Goal: Navigation & Orientation: Find specific page/section

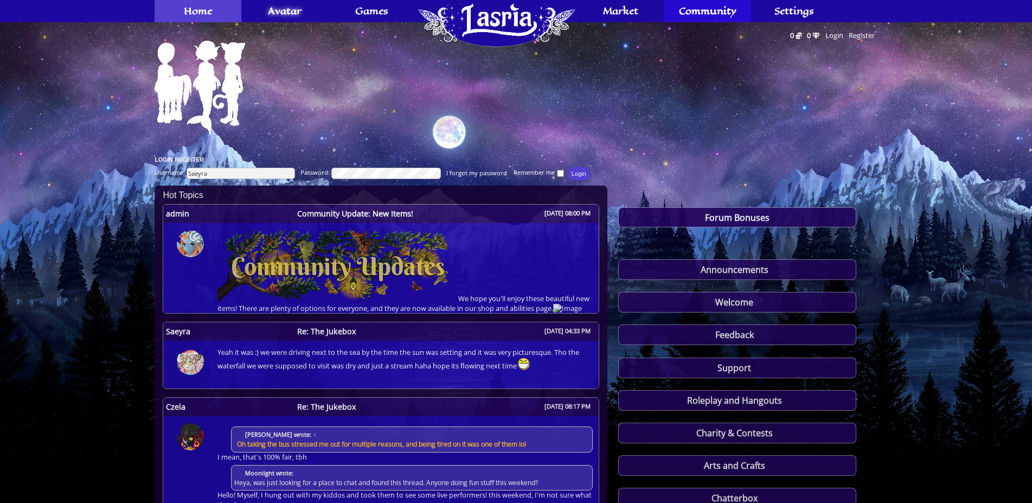
click at [224, 5] on link "Home" at bounding box center [198, 11] width 87 height 22
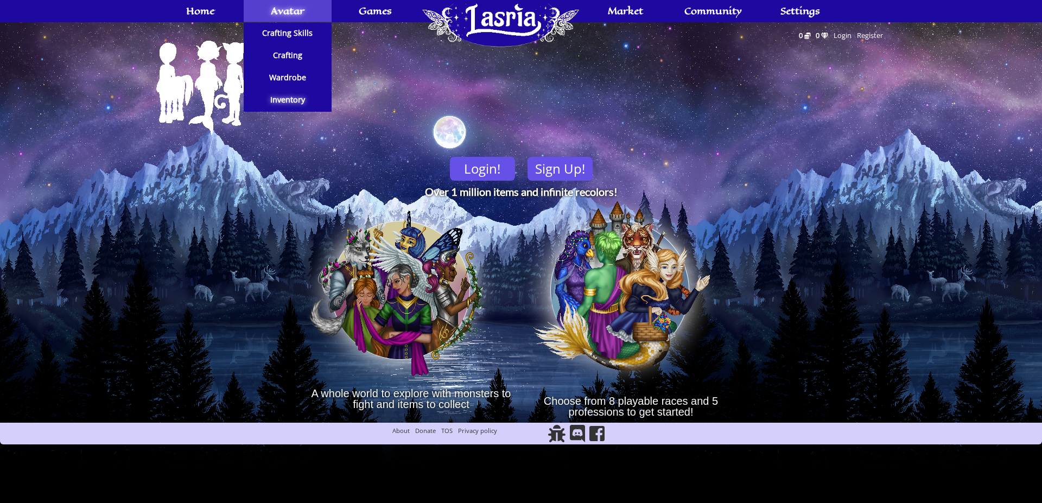
click at [277, 12] on span "Avatar" at bounding box center [288, 11] width 34 height 9
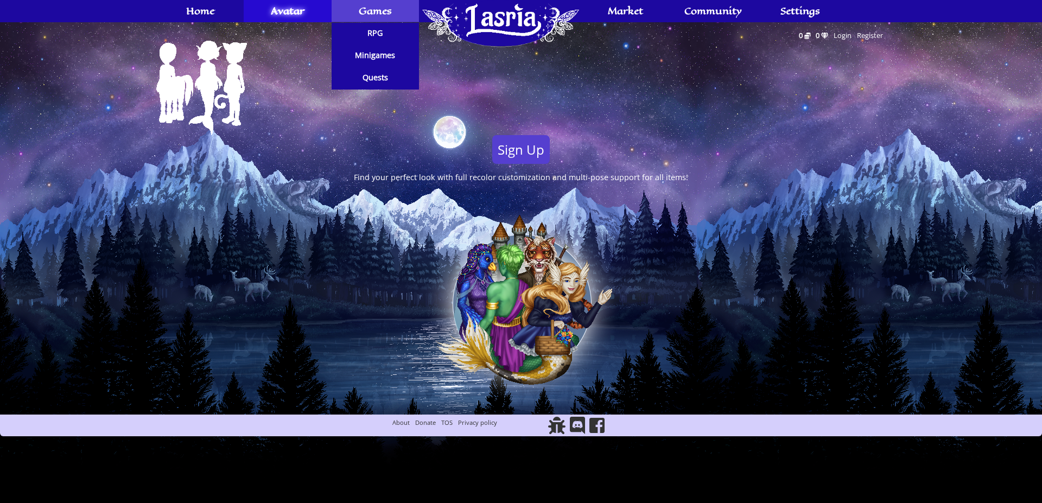
click at [369, 7] on span "Games" at bounding box center [375, 11] width 33 height 9
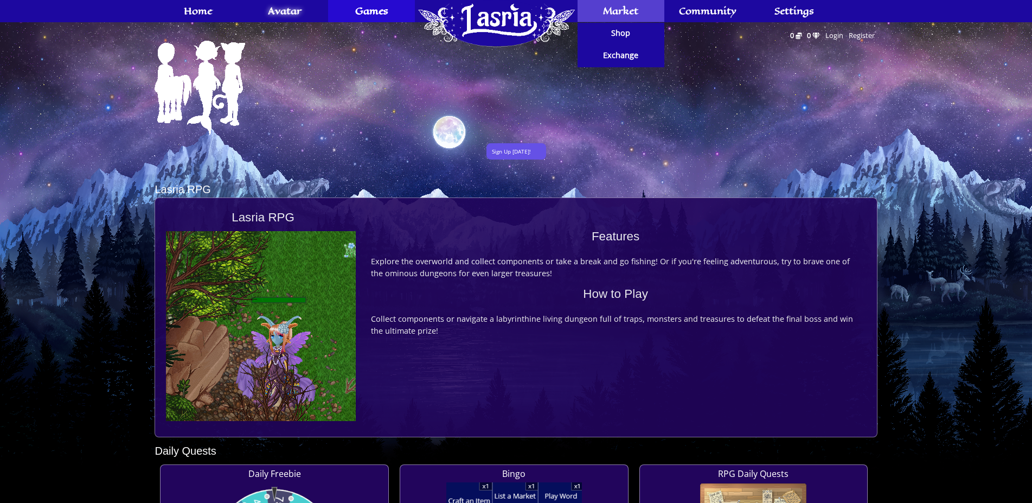
click at [614, 14] on span "Market" at bounding box center [620, 11] width 35 height 9
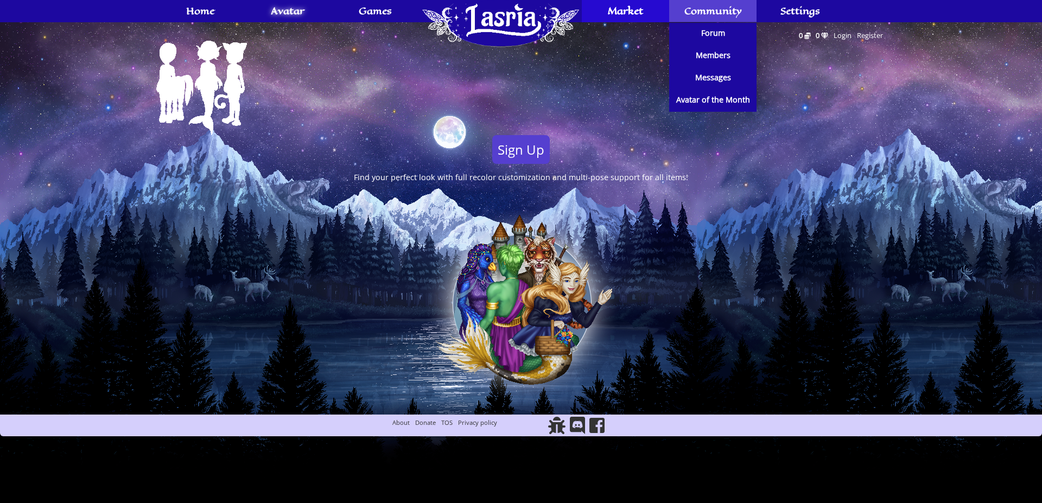
click at [705, 15] on span "Community" at bounding box center [713, 11] width 58 height 9
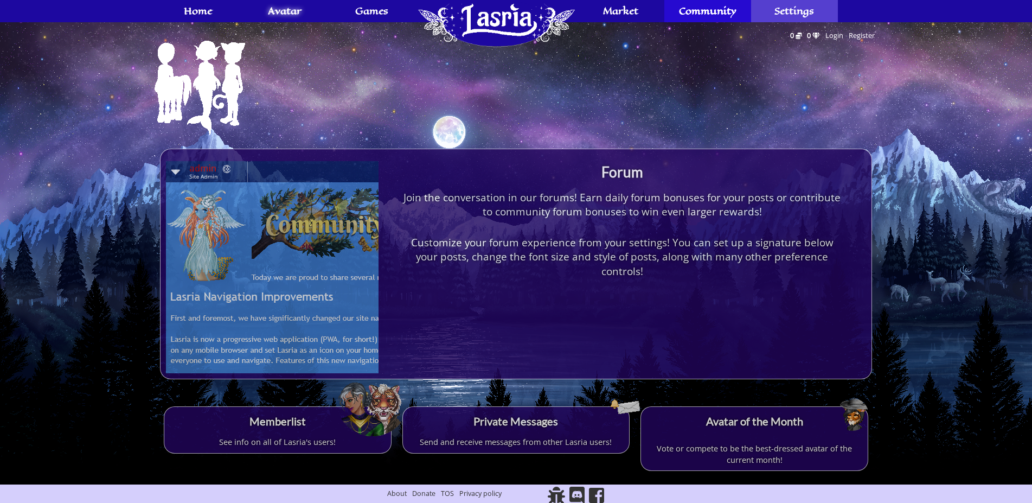
click at [803, 12] on span "Settings" at bounding box center [795, 11] width 40 height 9
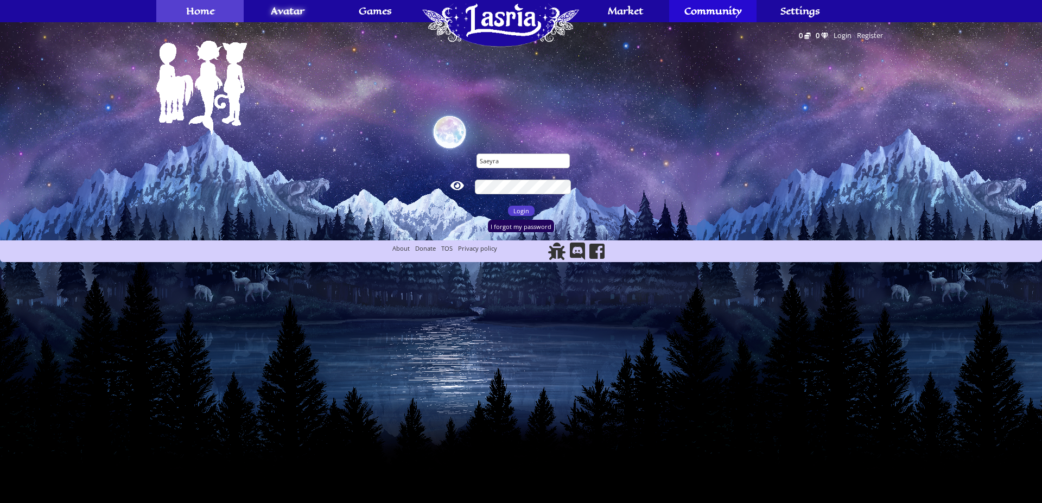
click at [200, 8] on span "Home" at bounding box center [200, 11] width 28 height 9
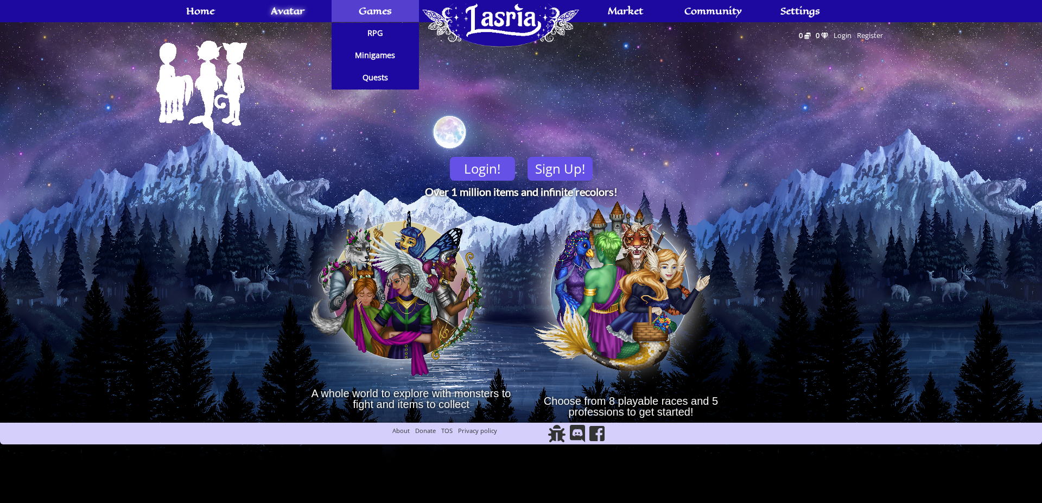
click at [361, 14] on span "Games" at bounding box center [375, 11] width 33 height 9
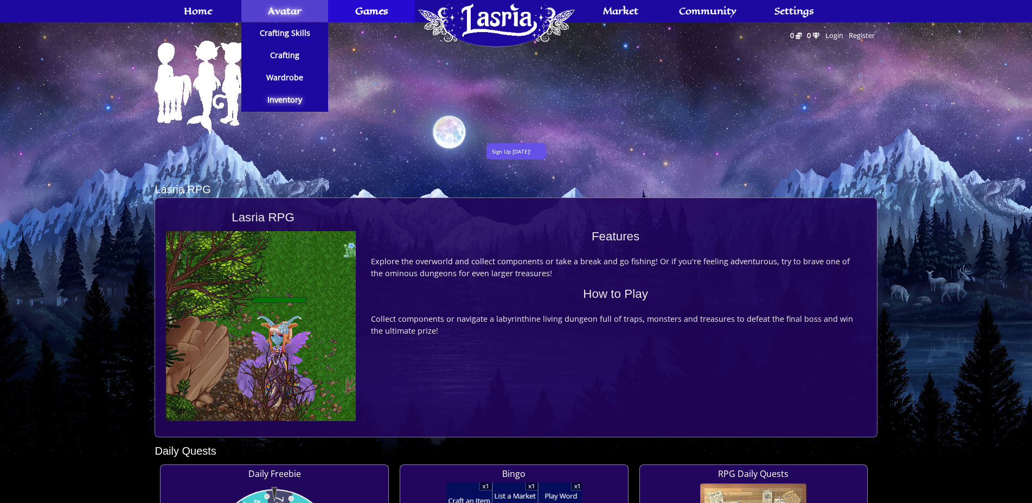
click at [301, 10] on span "Avatar" at bounding box center [285, 11] width 34 height 9
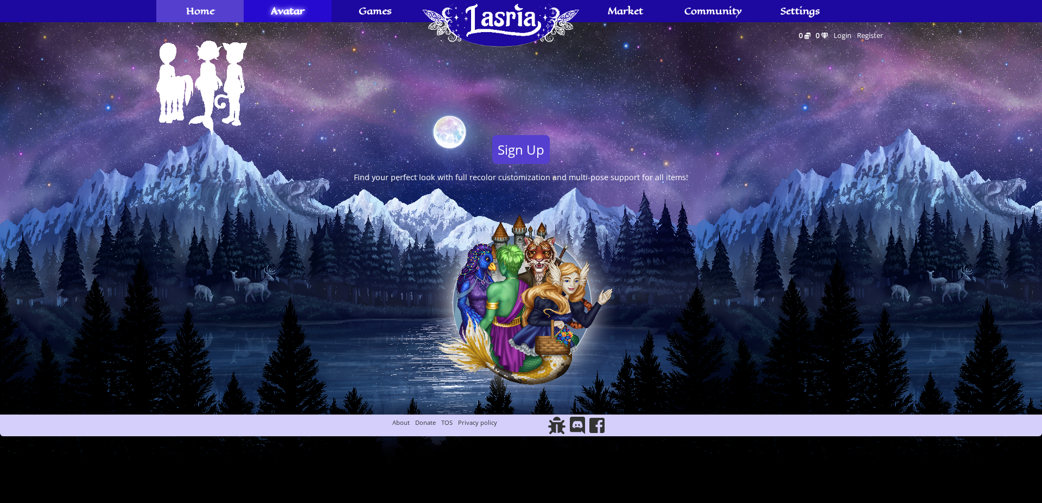
click at [189, 15] on span "Home" at bounding box center [200, 11] width 28 height 9
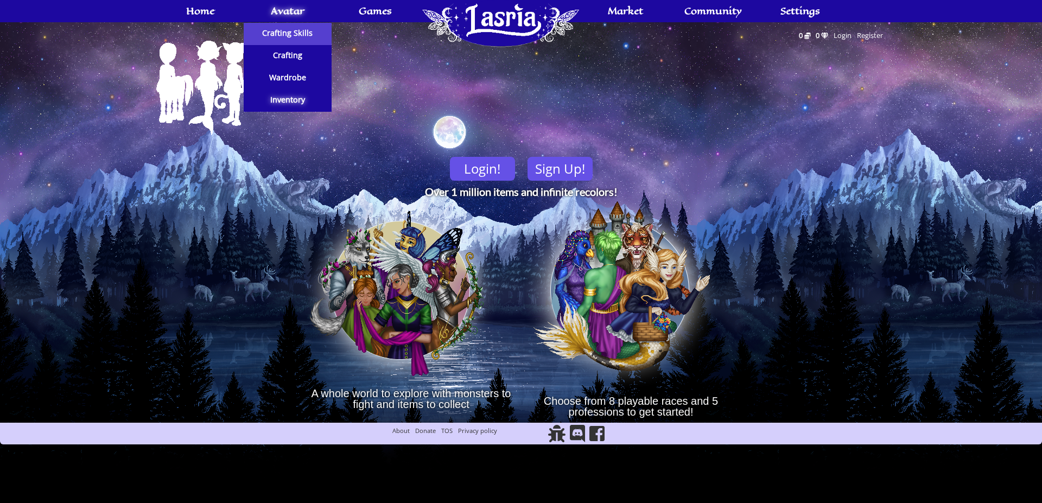
click at [287, 33] on span "Crafting Skills" at bounding box center [287, 33] width 50 height 8
click at [290, 59] on span "Crafting" at bounding box center [287, 56] width 29 height 8
click at [291, 81] on span "Wardrobe" at bounding box center [287, 78] width 37 height 8
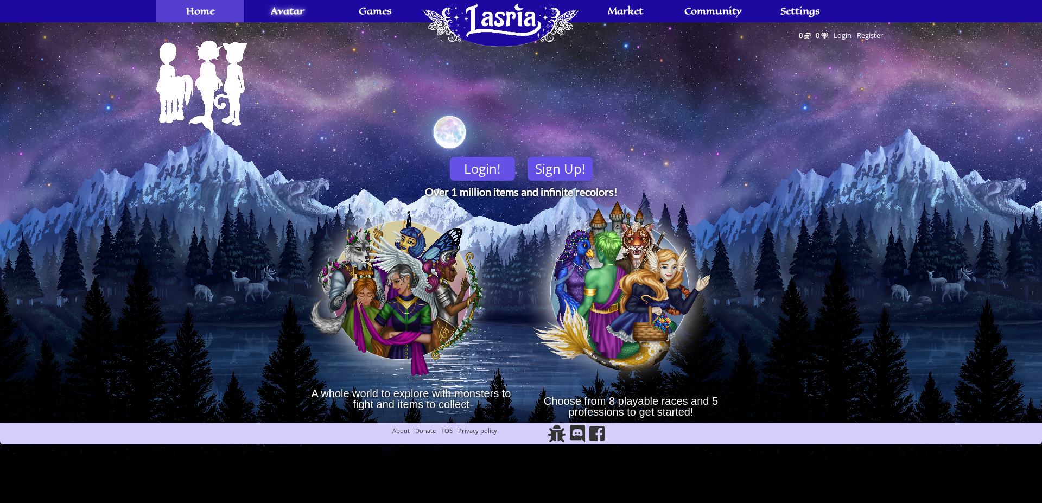
click at [213, 3] on link "Home" at bounding box center [199, 11] width 87 height 22
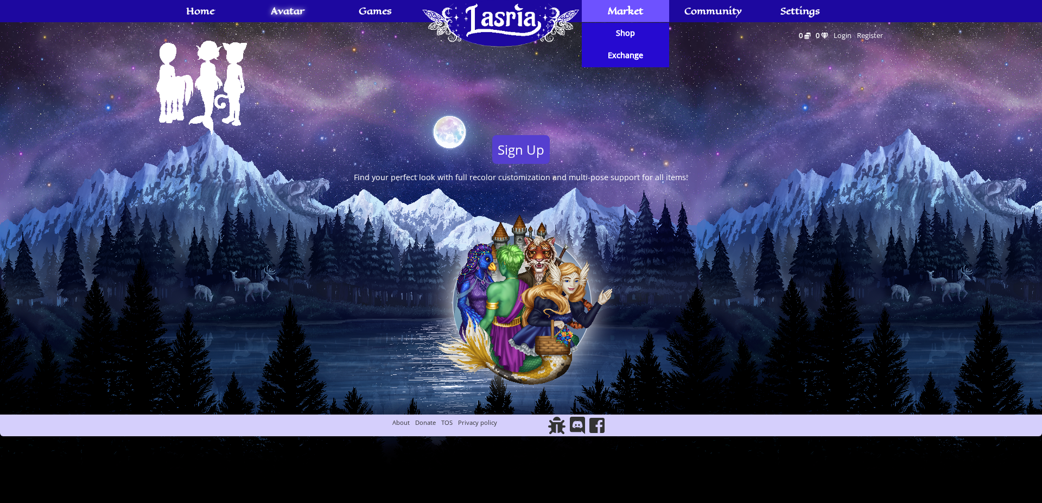
click at [636, 18] on link "Market" at bounding box center [625, 11] width 87 height 22
click at [637, 19] on link "Market" at bounding box center [625, 11] width 87 height 22
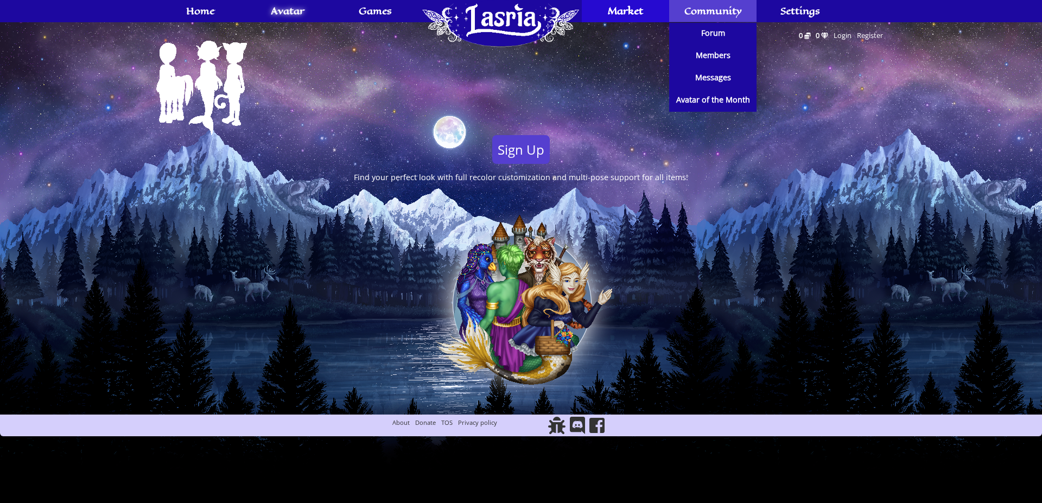
click at [697, 18] on link "Community" at bounding box center [712, 11] width 87 height 22
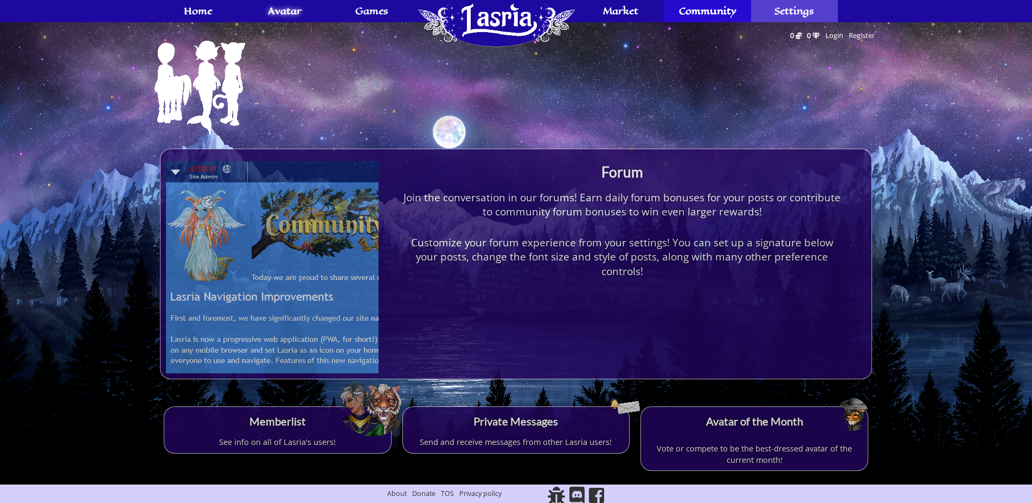
click at [787, 9] on span "Settings" at bounding box center [795, 11] width 40 height 9
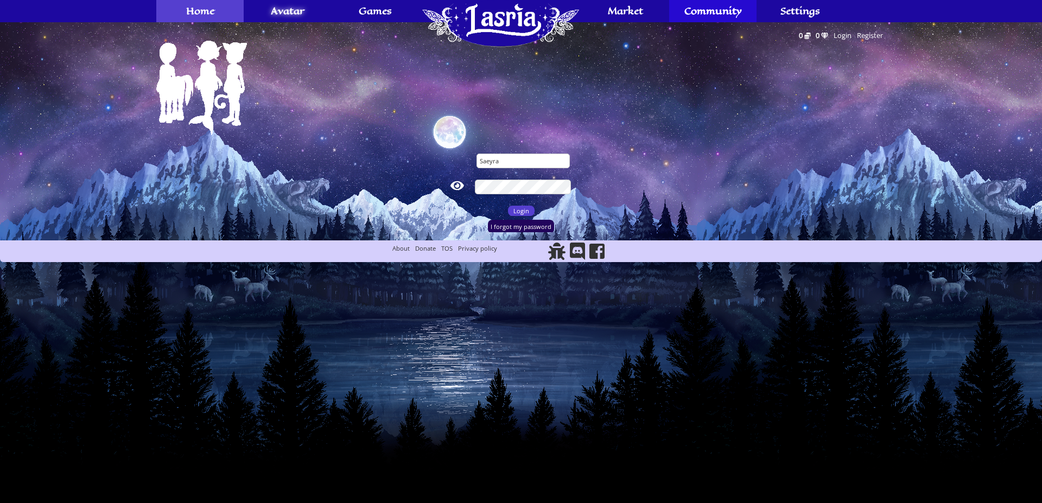
click at [229, 5] on link "Home" at bounding box center [199, 11] width 87 height 22
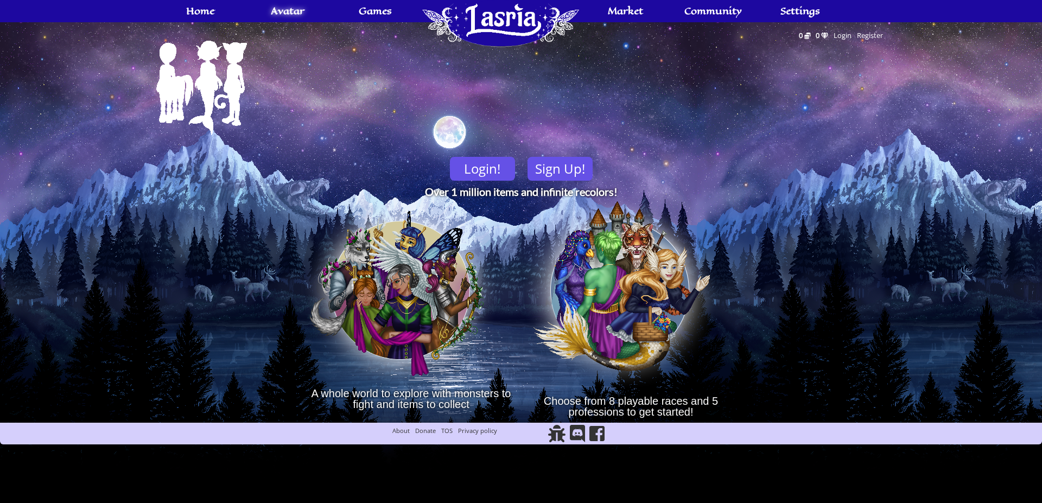
click at [219, 16] on link "Home" at bounding box center [199, 11] width 87 height 22
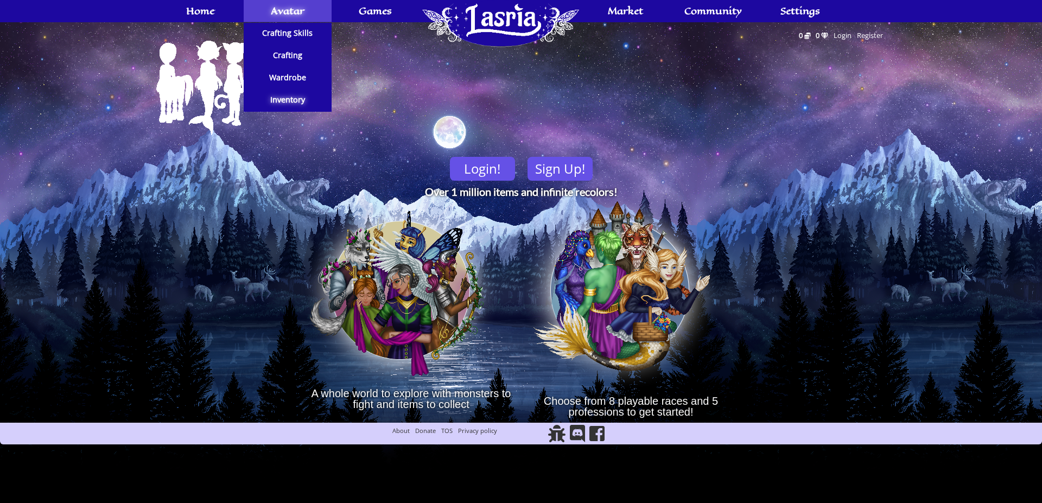
click at [272, 10] on span "Avatar" at bounding box center [288, 11] width 34 height 9
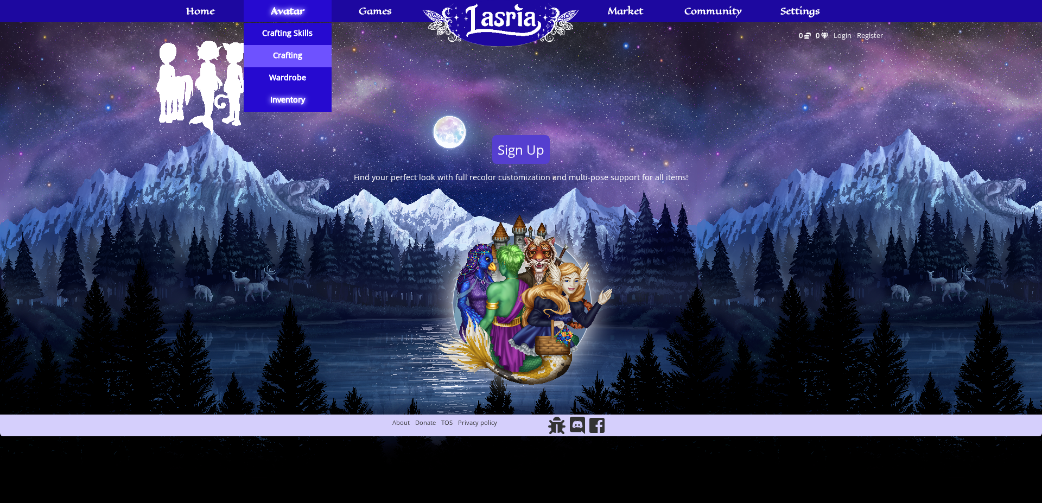
click at [300, 52] on span "Crafting" at bounding box center [287, 56] width 29 height 8
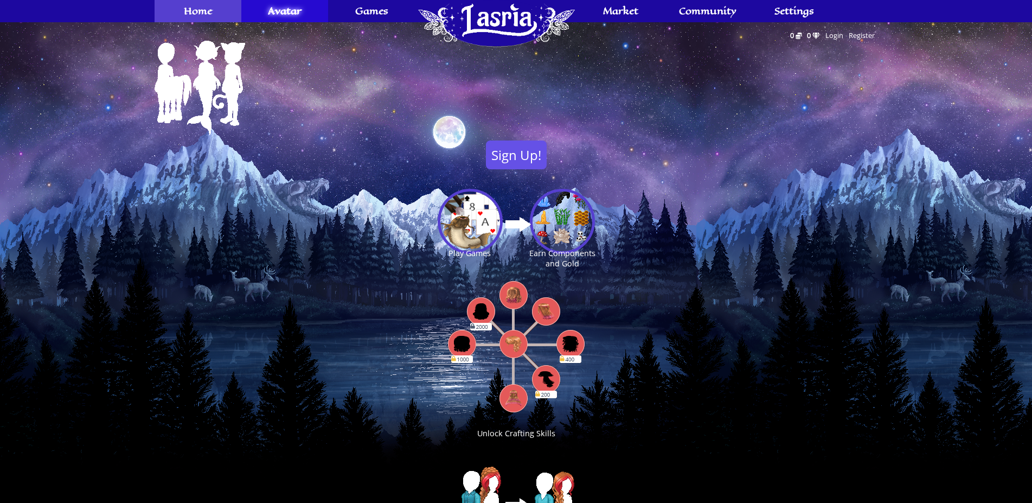
click at [220, 19] on link "Home" at bounding box center [198, 11] width 87 height 22
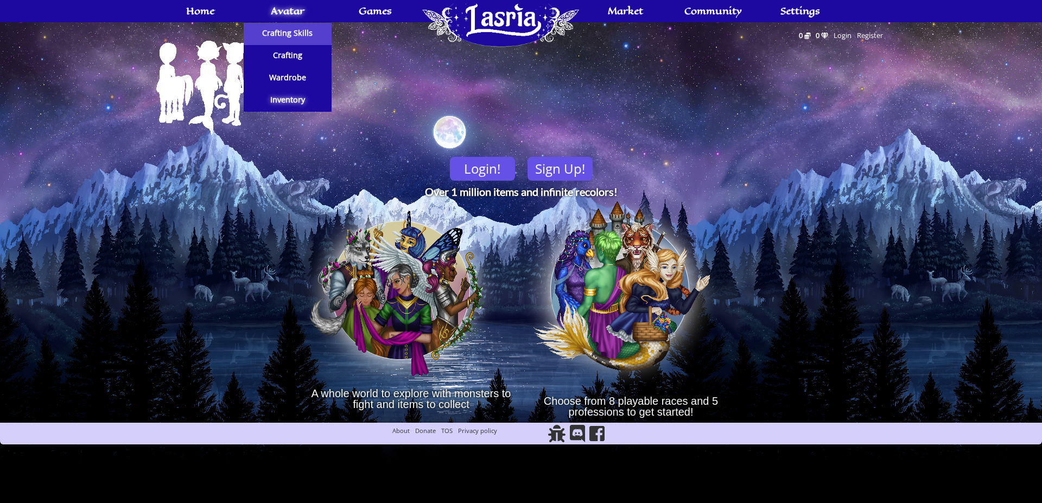
click at [293, 36] on span "Crafting Skills" at bounding box center [287, 33] width 50 height 8
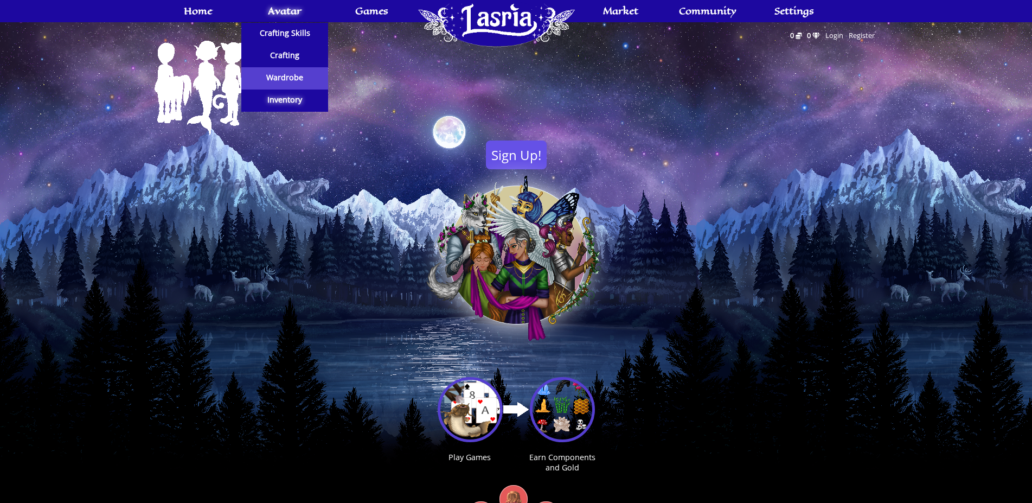
click at [298, 81] on span "Wardrobe" at bounding box center [284, 78] width 37 height 8
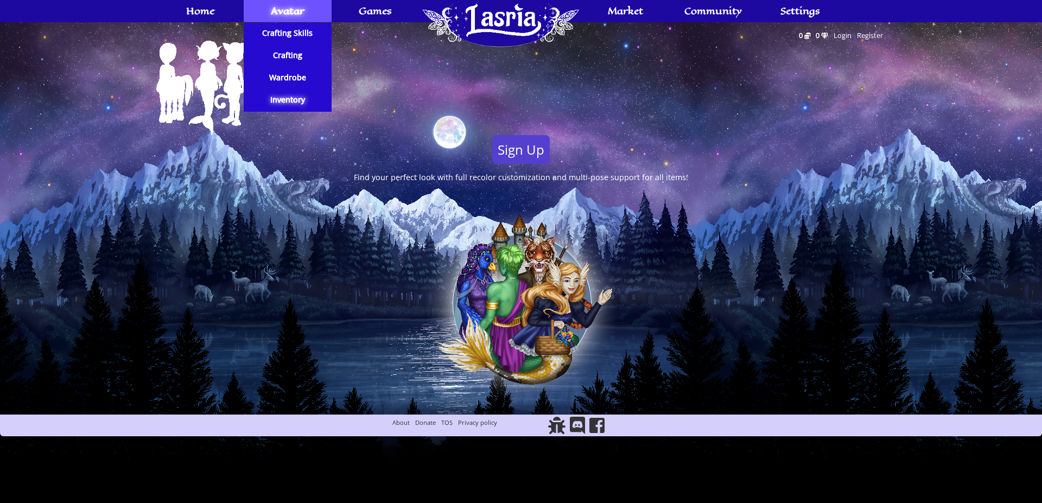
click at [312, 17] on link "Avatar" at bounding box center [287, 11] width 87 height 22
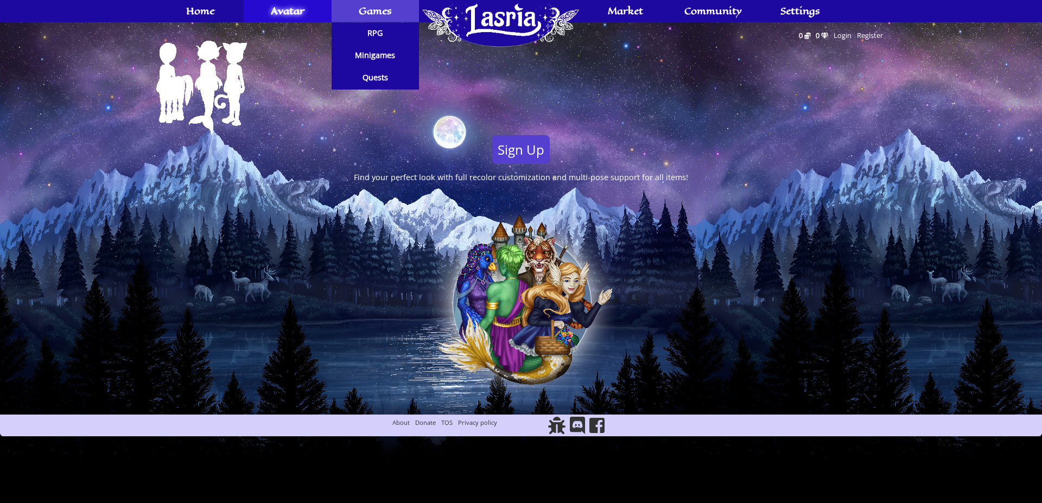
click at [376, 13] on span "Games" at bounding box center [375, 11] width 33 height 9
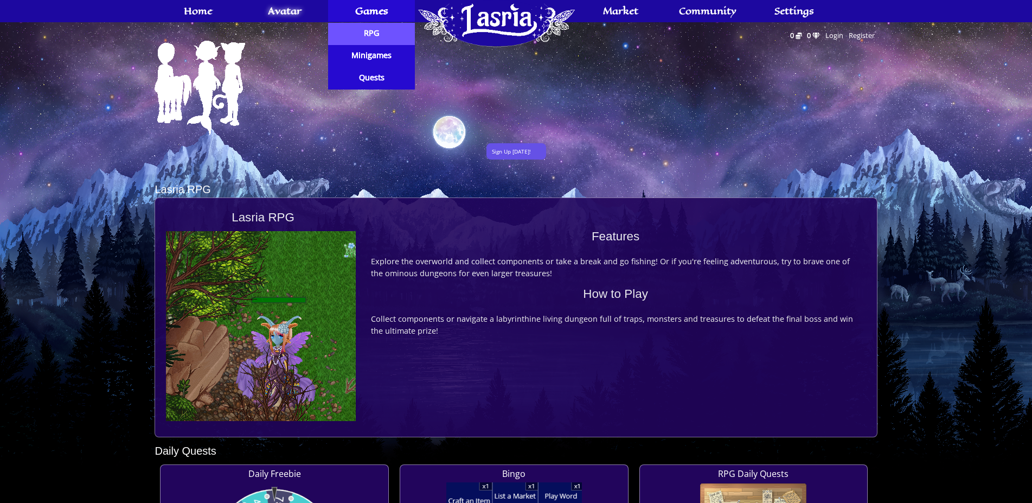
click at [378, 39] on link "RPG" at bounding box center [371, 34] width 87 height 22
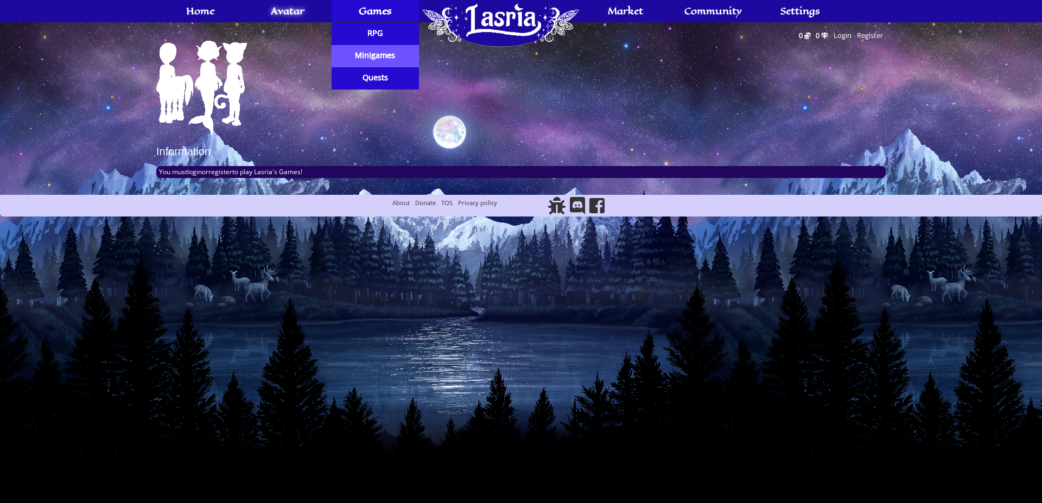
click at [378, 53] on span "Minigames" at bounding box center [375, 56] width 40 height 8
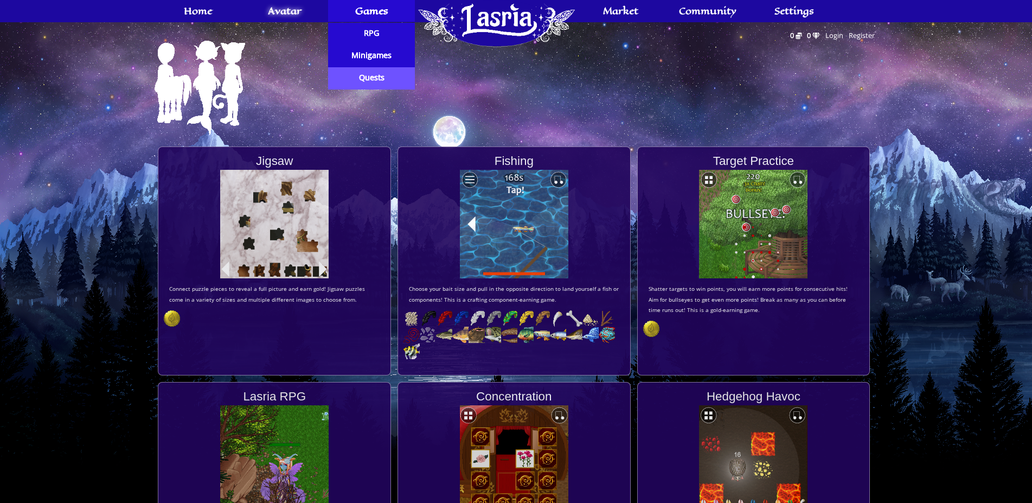
click at [387, 68] on link "Quests" at bounding box center [371, 78] width 87 height 22
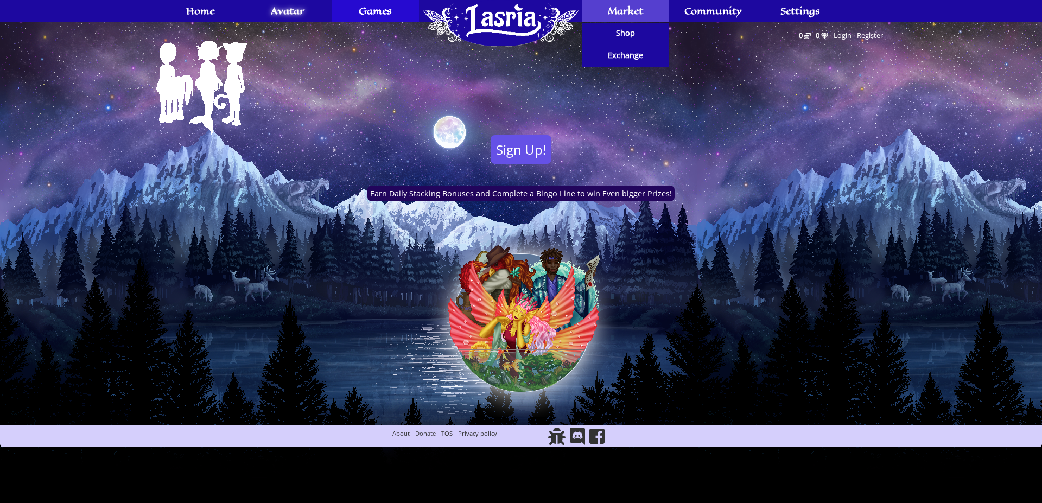
click at [614, 15] on span "Market" at bounding box center [625, 11] width 35 height 9
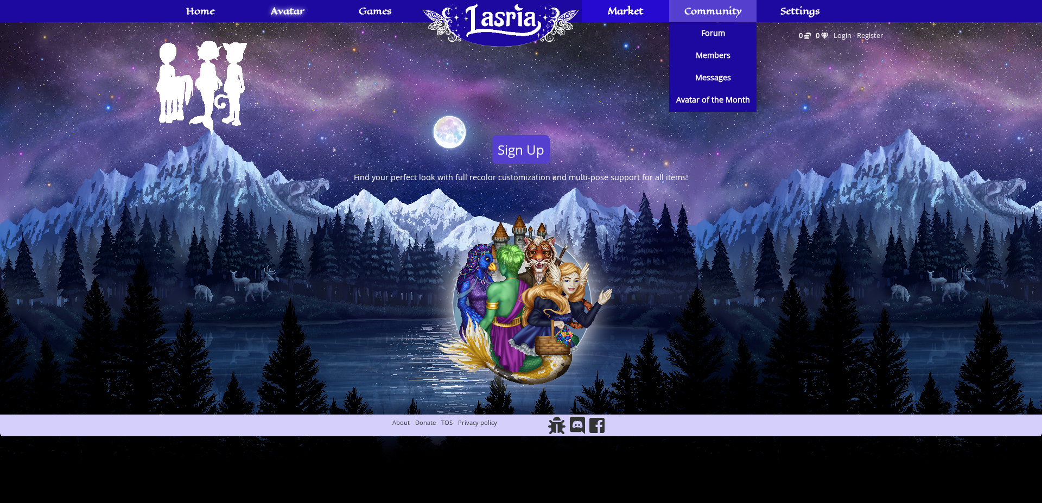
click at [724, 21] on link "Community" at bounding box center [712, 11] width 87 height 22
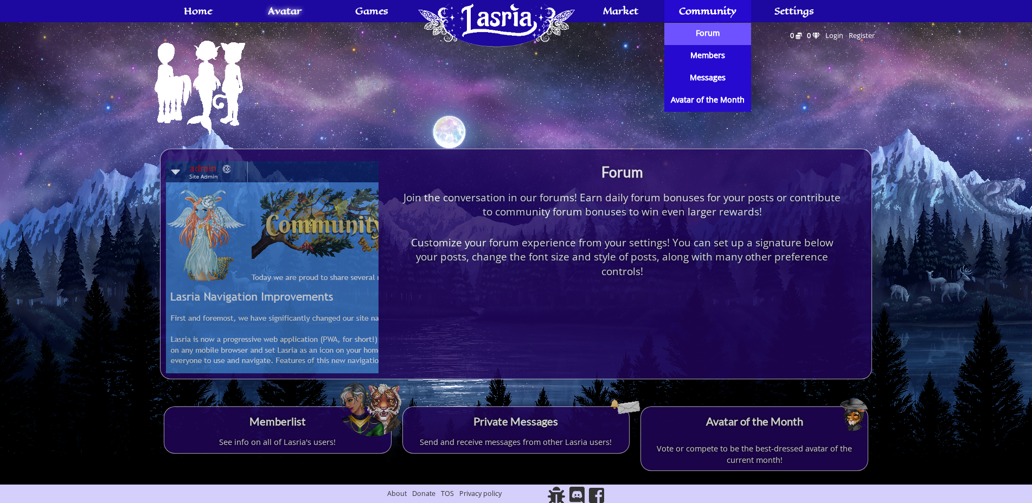
click at [718, 39] on link "Forum" at bounding box center [708, 34] width 87 height 22
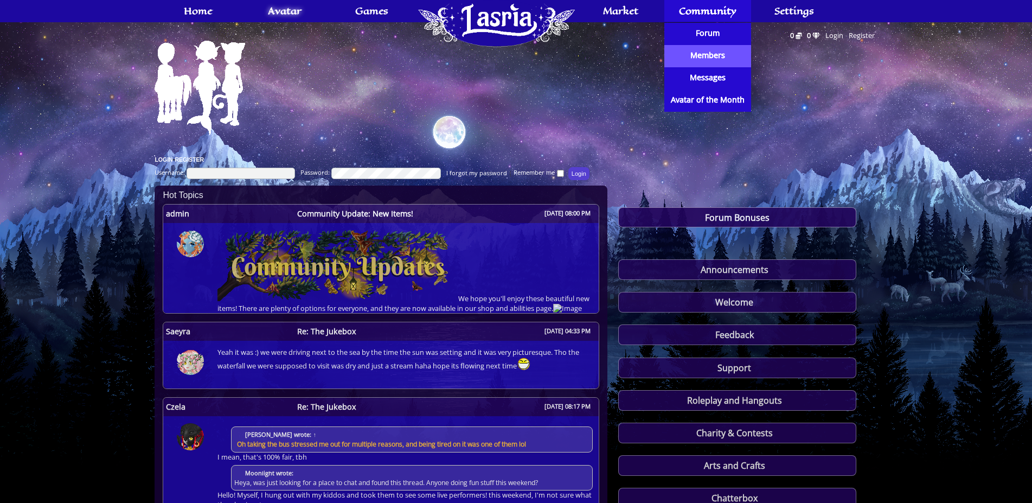
click at [724, 50] on link "Members" at bounding box center [708, 56] width 87 height 22
type input "Saeyra"
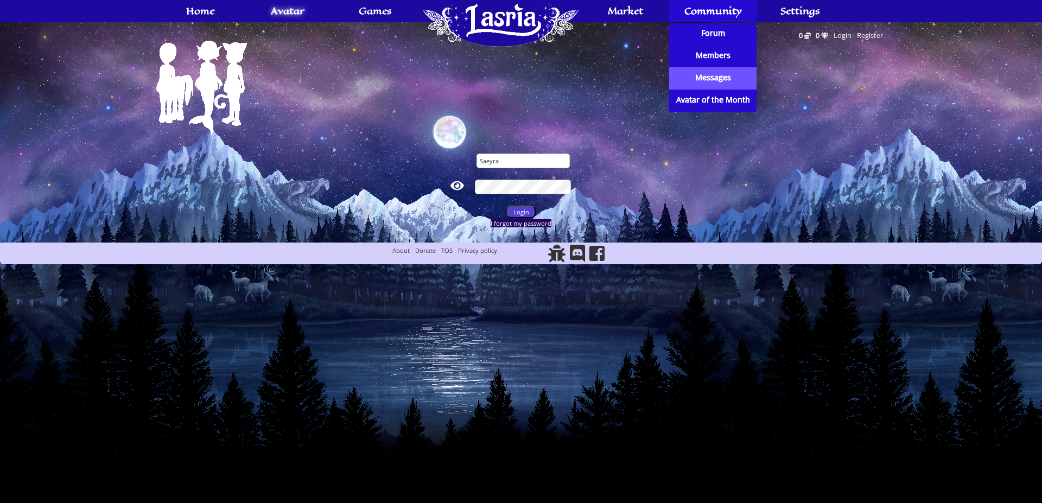
click at [725, 80] on span "Messages" at bounding box center [713, 78] width 36 height 8
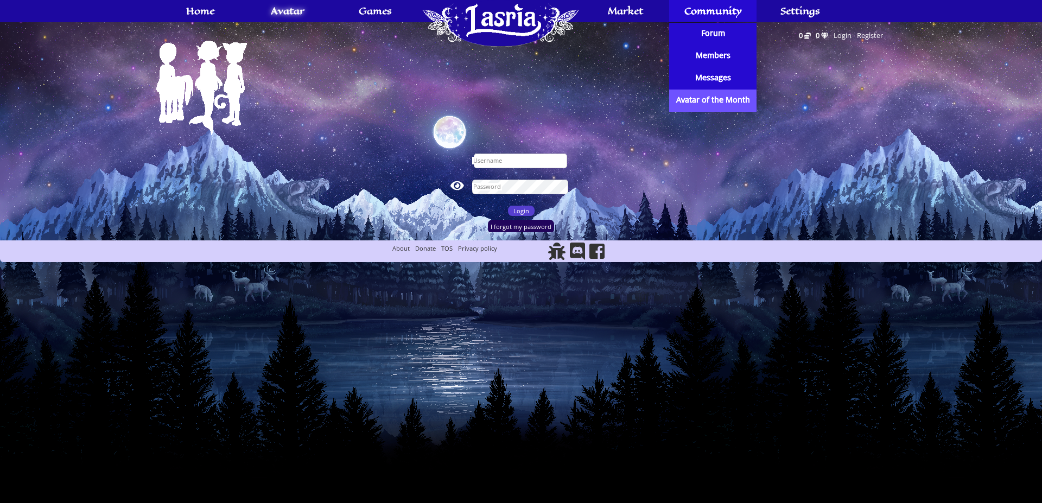
click at [716, 99] on span "Avatar of the Month" at bounding box center [713, 100] width 74 height 8
type input "Saeyra"
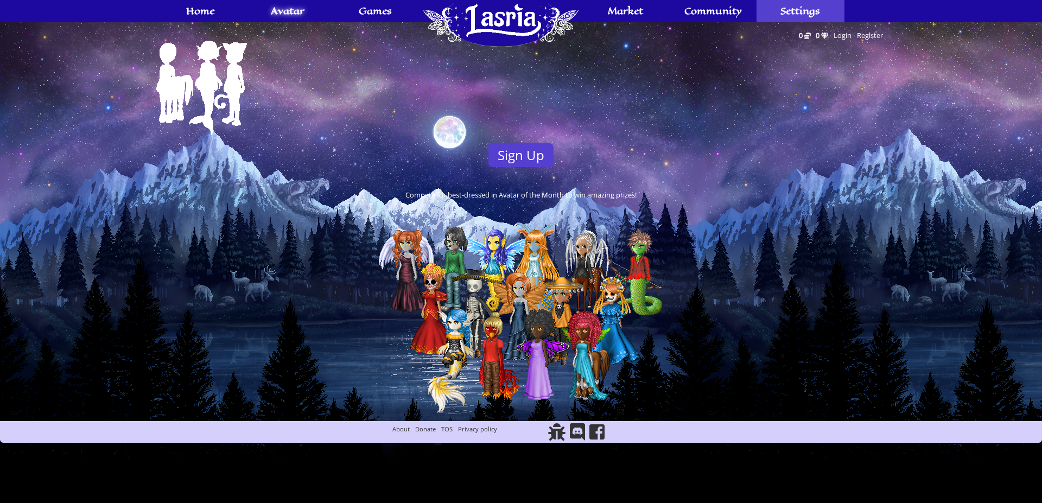
click at [818, 12] on span "Settings" at bounding box center [800, 11] width 40 height 9
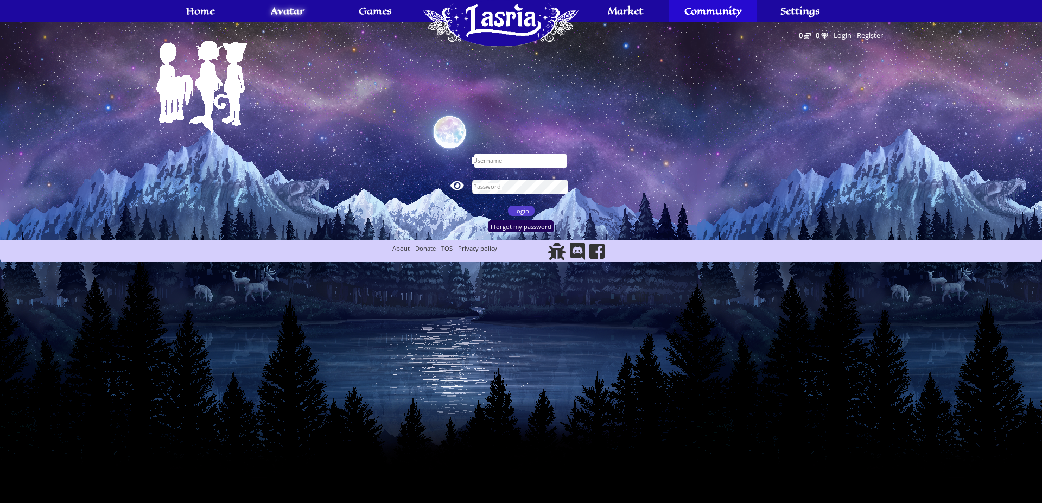
type input "Saeyra"
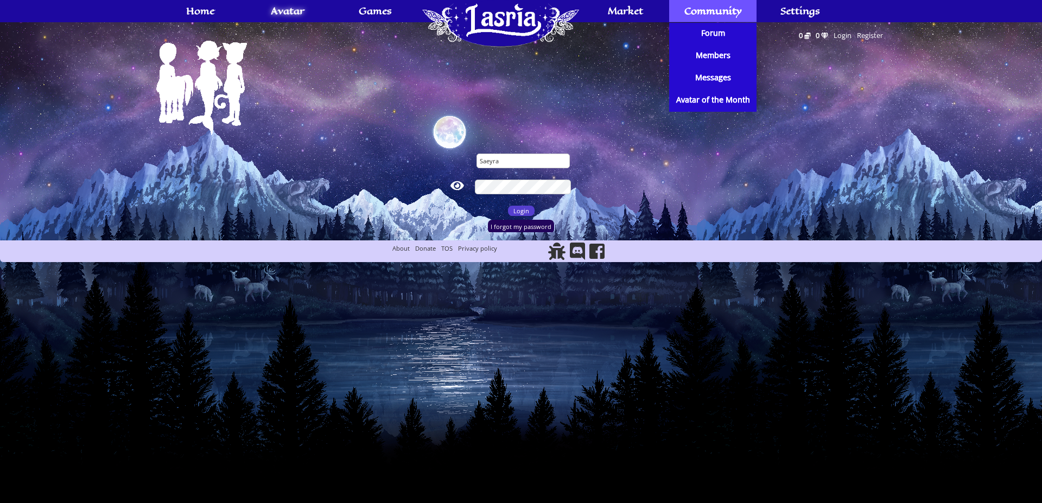
click at [736, 13] on span "Community" at bounding box center [713, 11] width 58 height 9
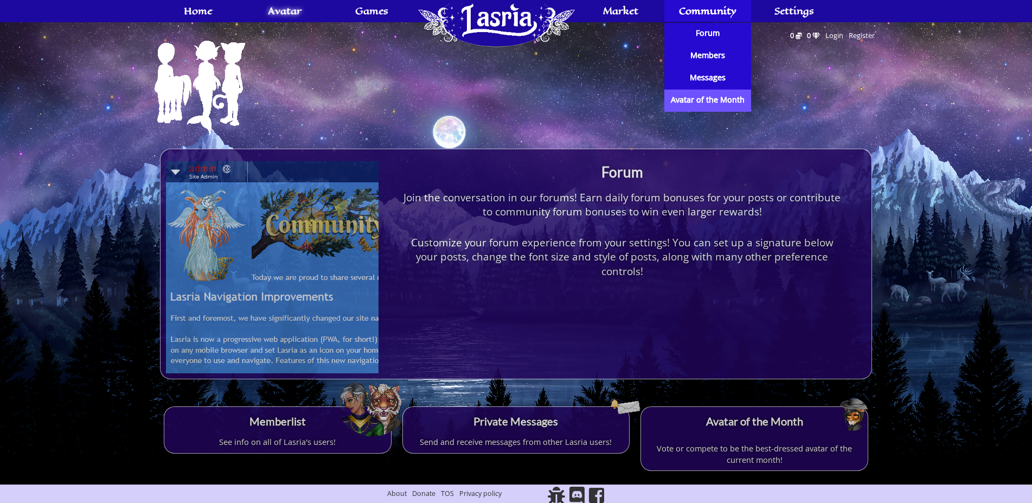
click at [711, 94] on link "Avatar of the Month" at bounding box center [708, 101] width 87 height 22
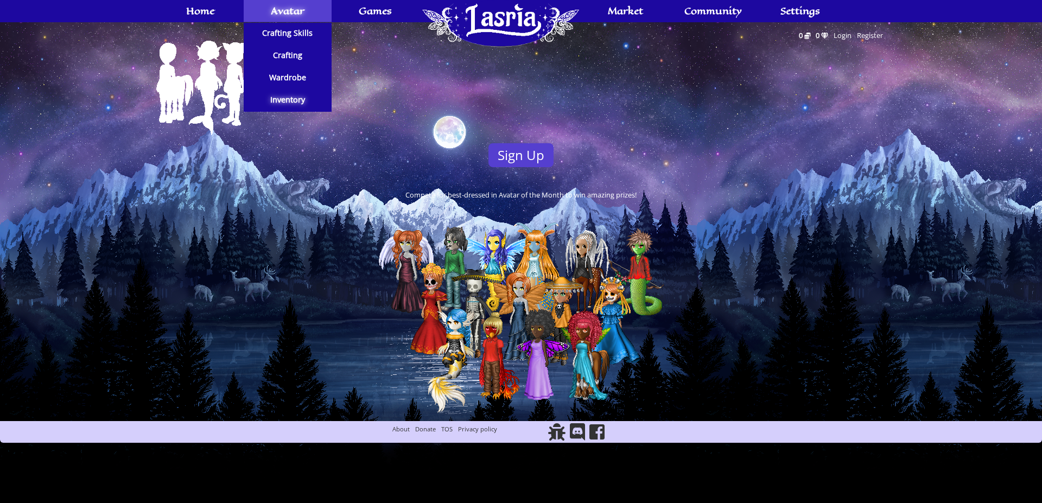
click at [283, 8] on span "Avatar" at bounding box center [288, 11] width 34 height 9
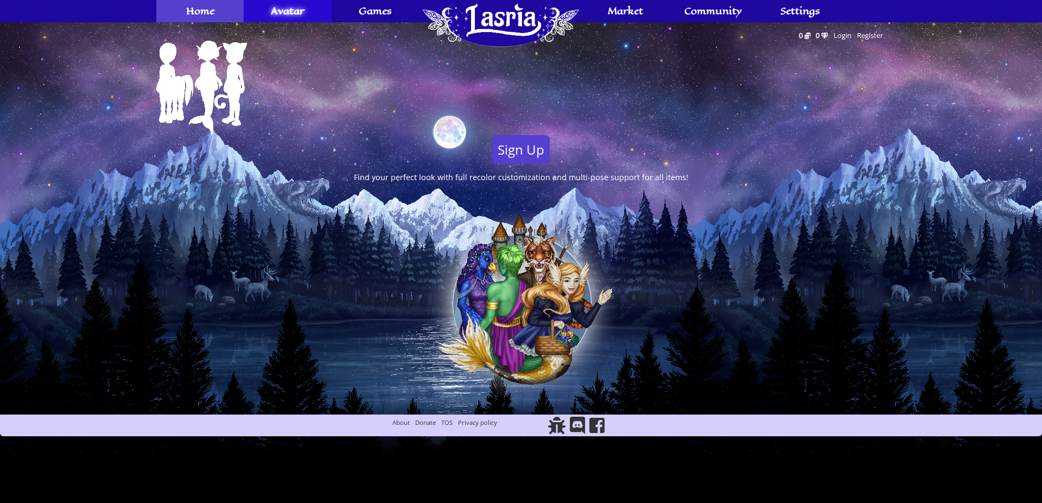
click at [214, 8] on span "Home" at bounding box center [200, 11] width 28 height 9
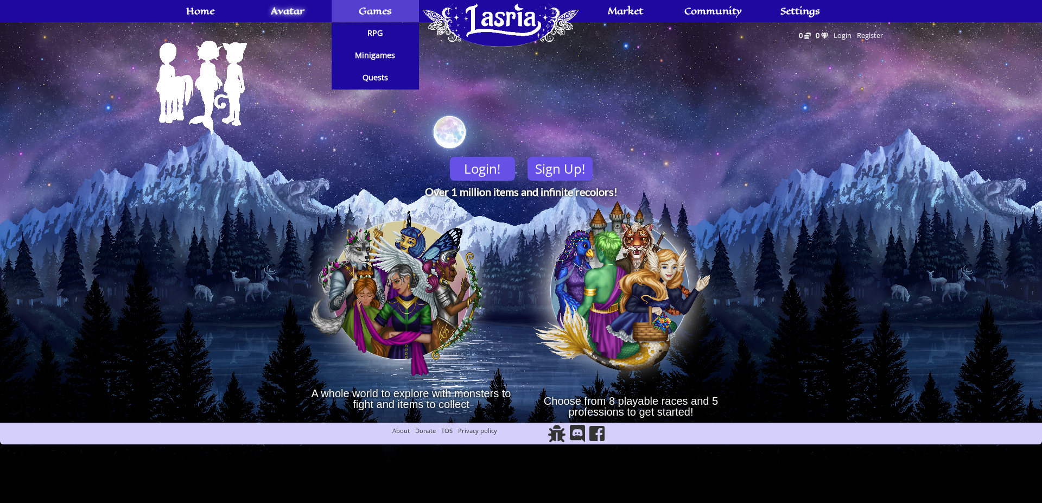
click at [397, 5] on link "Games" at bounding box center [374, 11] width 87 height 22
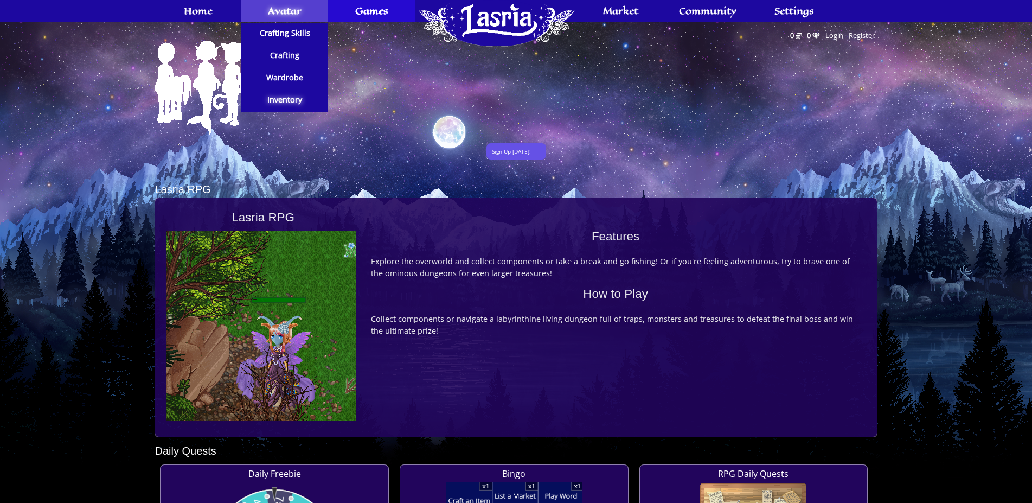
click at [270, 13] on span "Avatar" at bounding box center [285, 11] width 34 height 9
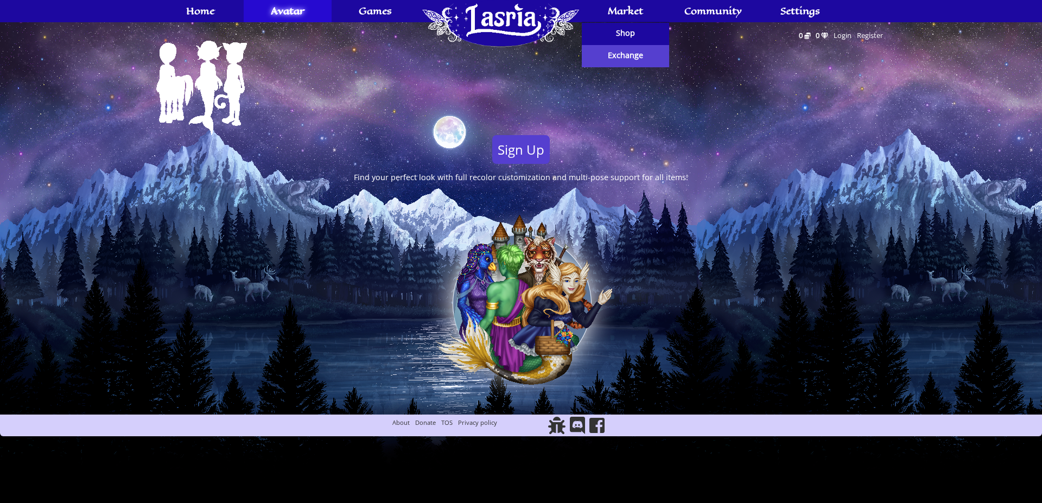
click at [612, 52] on span "Exchange" at bounding box center [625, 56] width 35 height 8
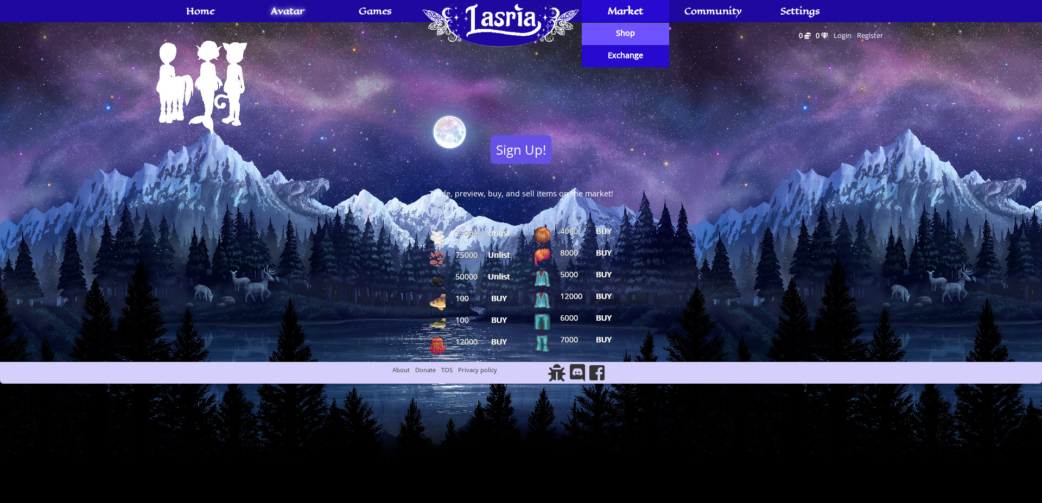
click at [636, 37] on link "Shop" at bounding box center [625, 34] width 87 height 22
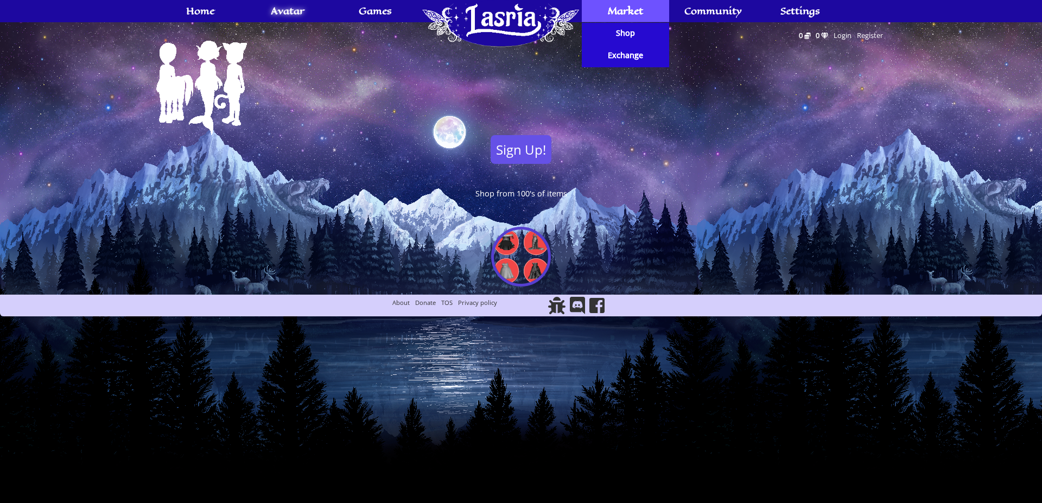
click at [640, 7] on span "Market" at bounding box center [625, 11] width 35 height 9
